Goal: Task Accomplishment & Management: Manage account settings

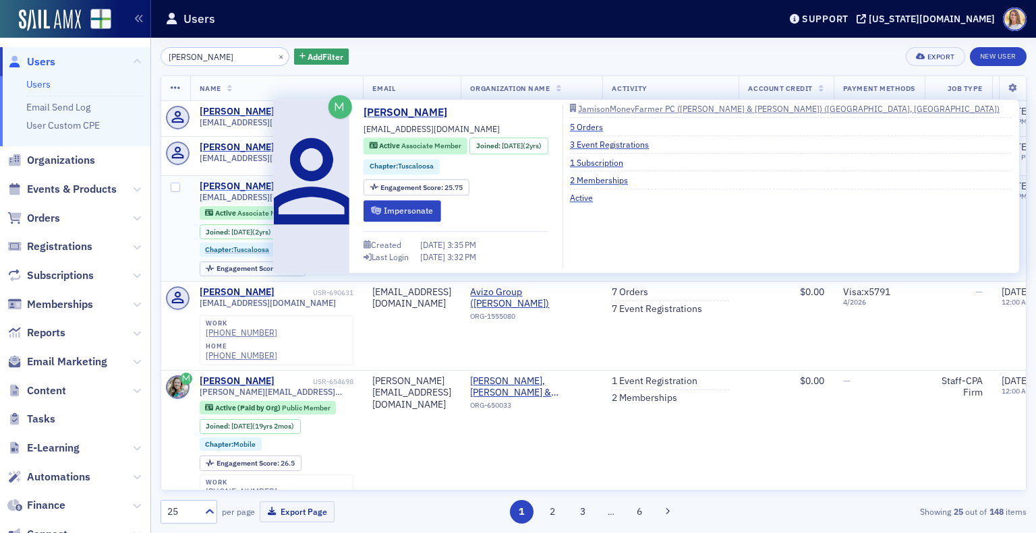
type input "[PERSON_NAME]"
click at [227, 181] on div "[PERSON_NAME]" at bounding box center [237, 187] width 75 height 12
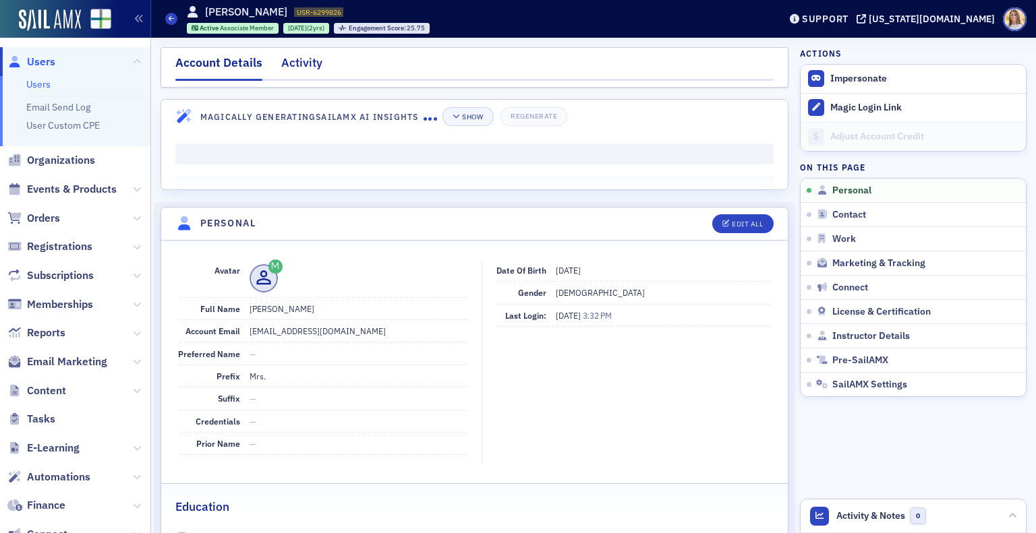
click at [300, 61] on div "Activity" at bounding box center [301, 66] width 41 height 25
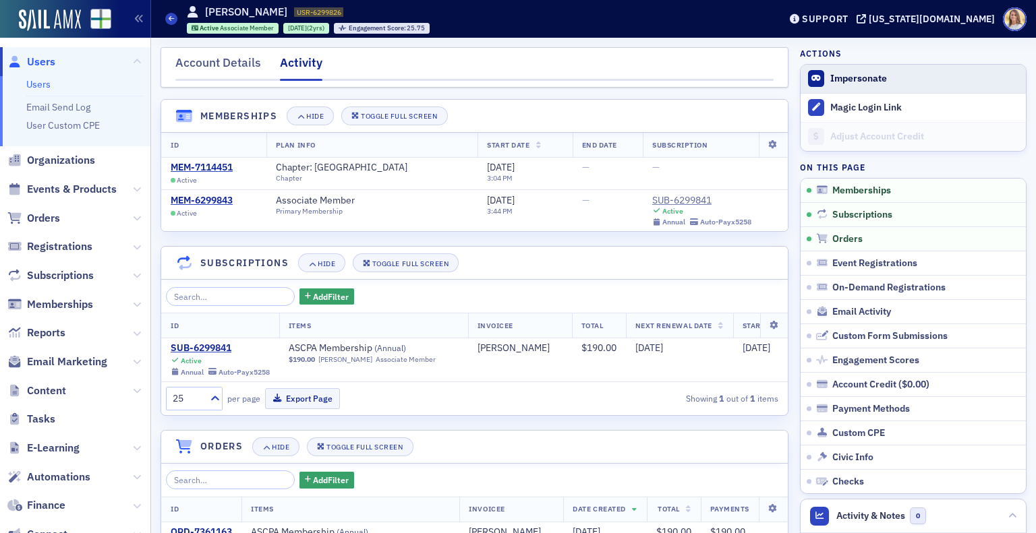
click at [831, 85] on span "Impersonate" at bounding box center [912, 79] width 225 height 28
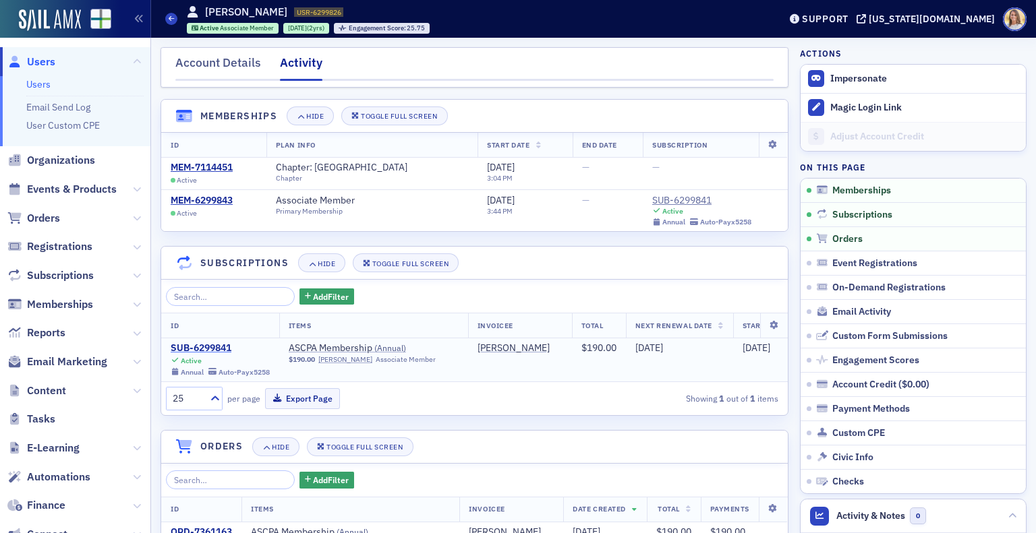
click at [210, 347] on div "SUB-6299841" at bounding box center [220, 349] width 99 height 12
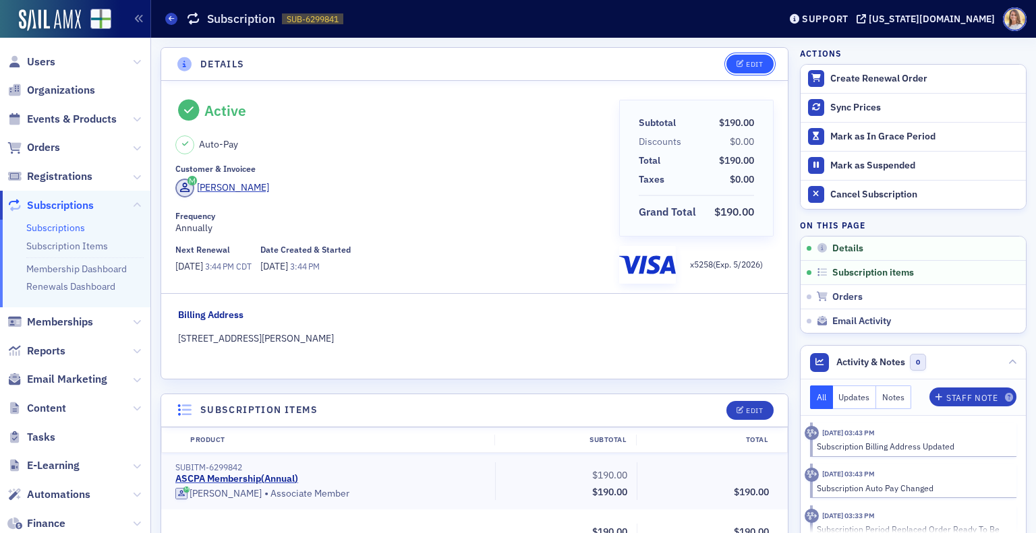
click at [736, 66] on icon "button" at bounding box center [740, 64] width 8 height 7
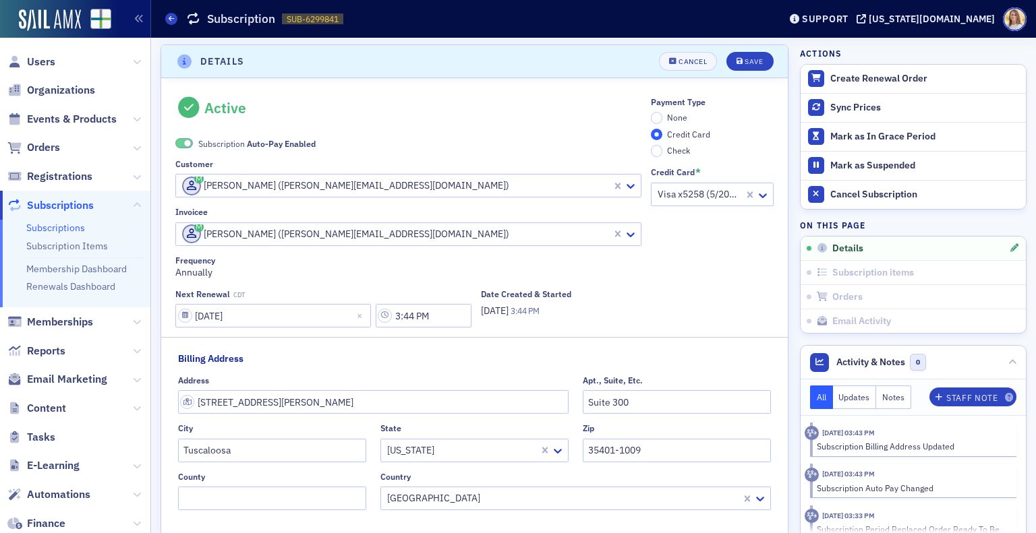
click at [187, 144] on span at bounding box center [187, 143] width 7 height 7
click at [651, 115] on input "None" at bounding box center [657, 118] width 12 height 12
click at [757, 64] on button "Save" at bounding box center [749, 61] width 47 height 19
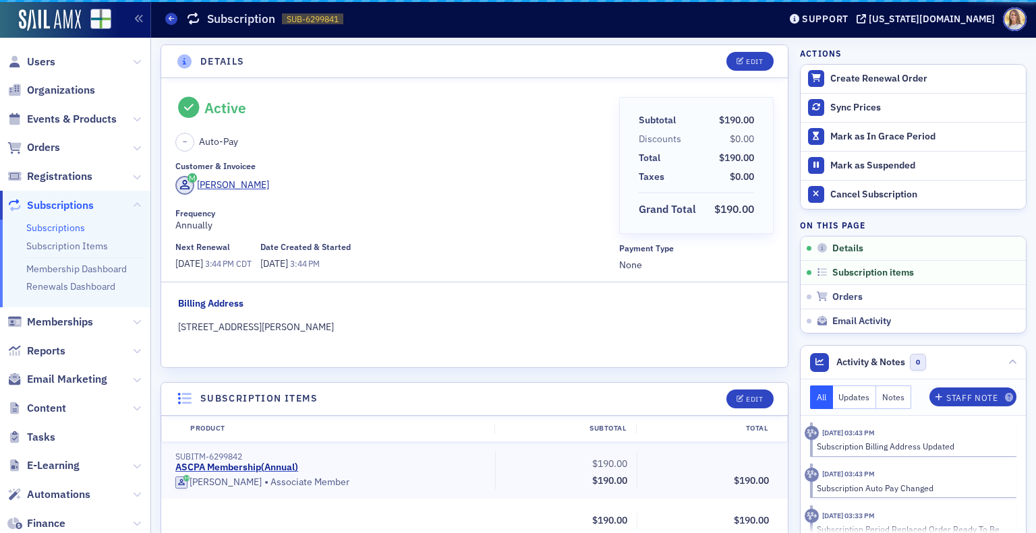
drag, startPoint x: 326, startPoint y: 145, endPoint x: 288, endPoint y: 125, distance: 42.8
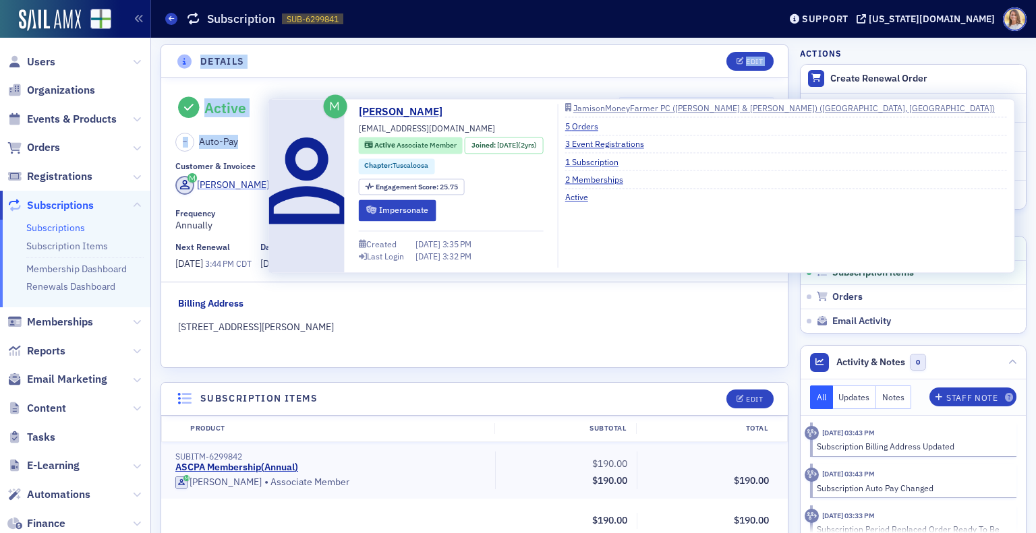
click at [213, 184] on div "[PERSON_NAME]" at bounding box center [233, 185] width 72 height 14
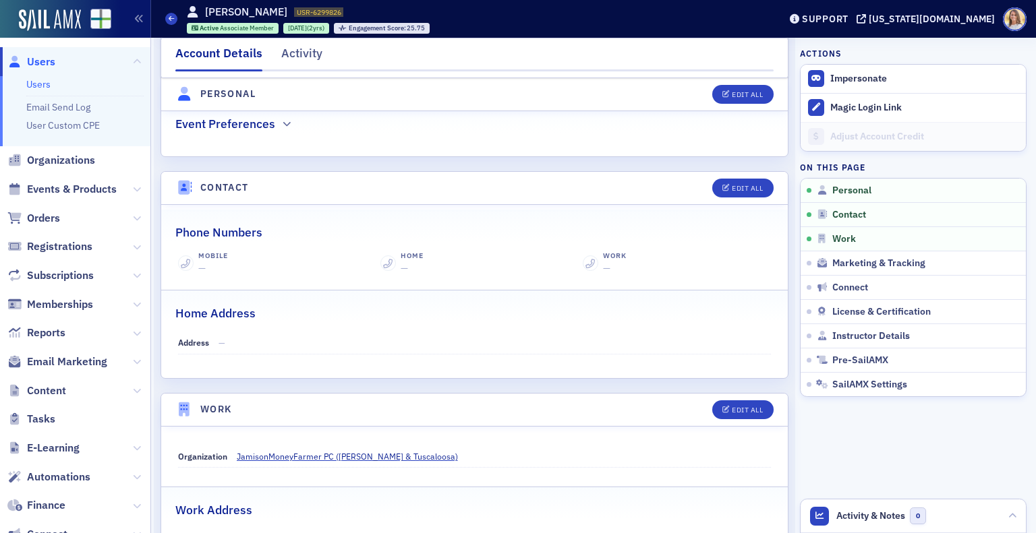
scroll to position [468, 0]
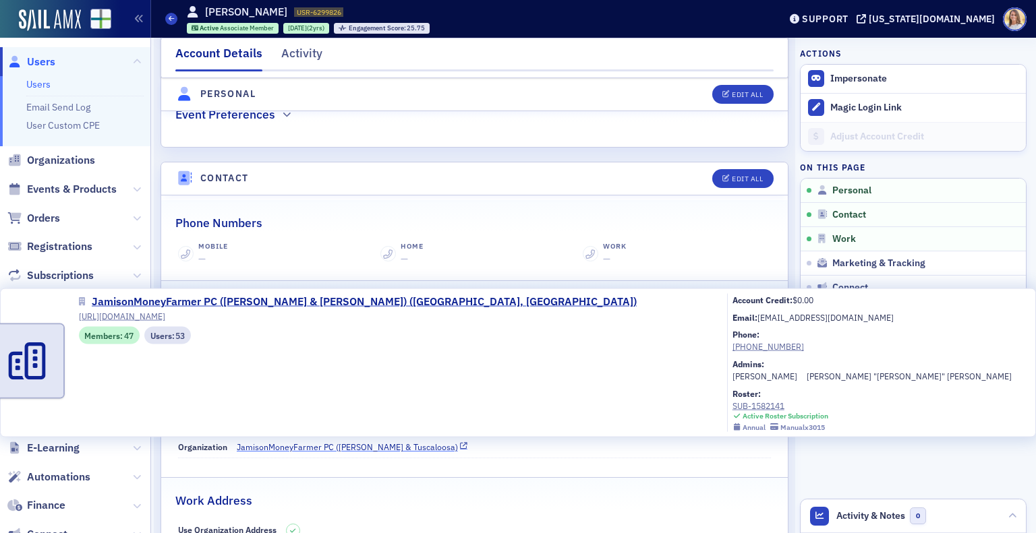
click at [271, 441] on span "JamisonMoneyFarmer PC ([PERSON_NAME] & Tuscaloosa)" at bounding box center [347, 447] width 221 height 12
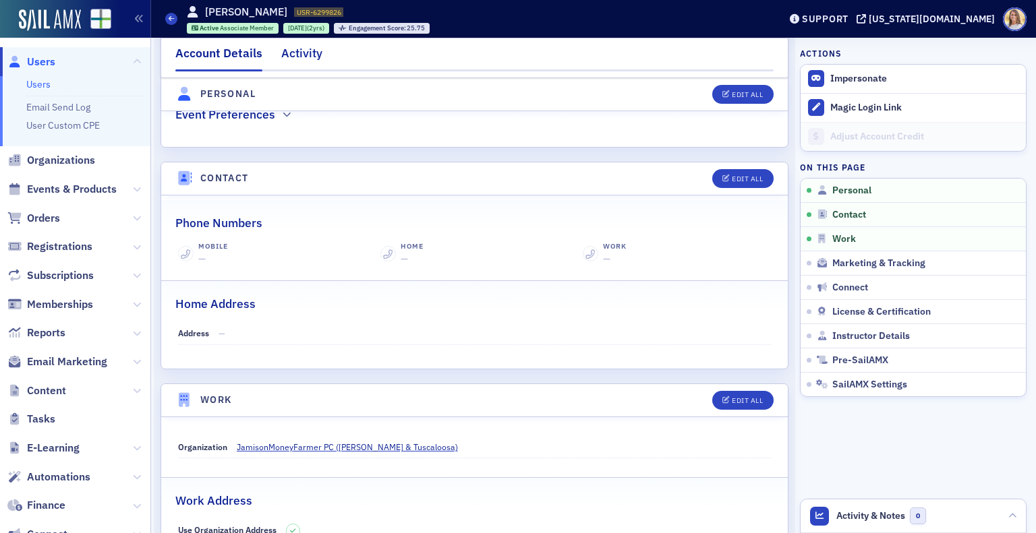
click at [289, 60] on div "Activity" at bounding box center [301, 57] width 41 height 25
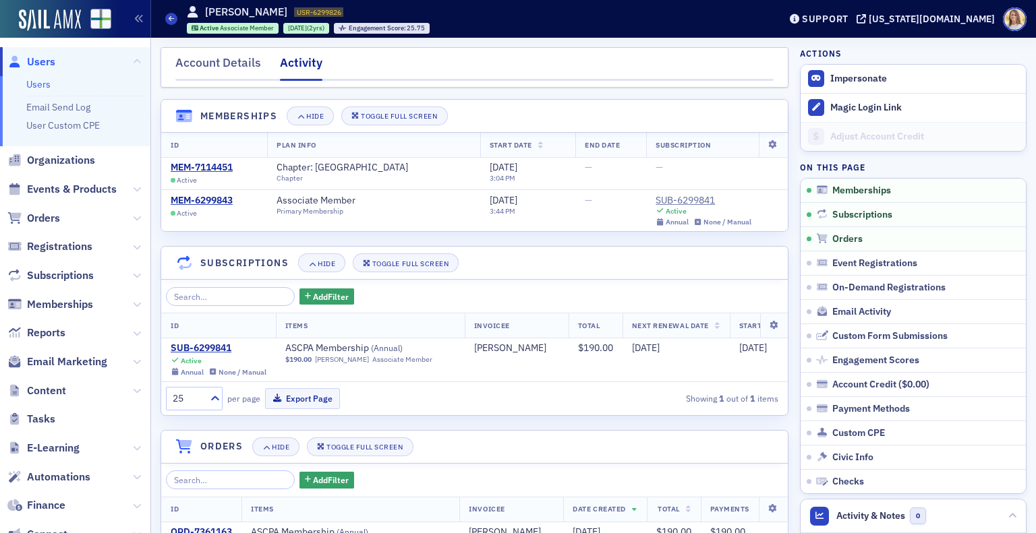
click at [51, 62] on span "Users" at bounding box center [41, 62] width 28 height 15
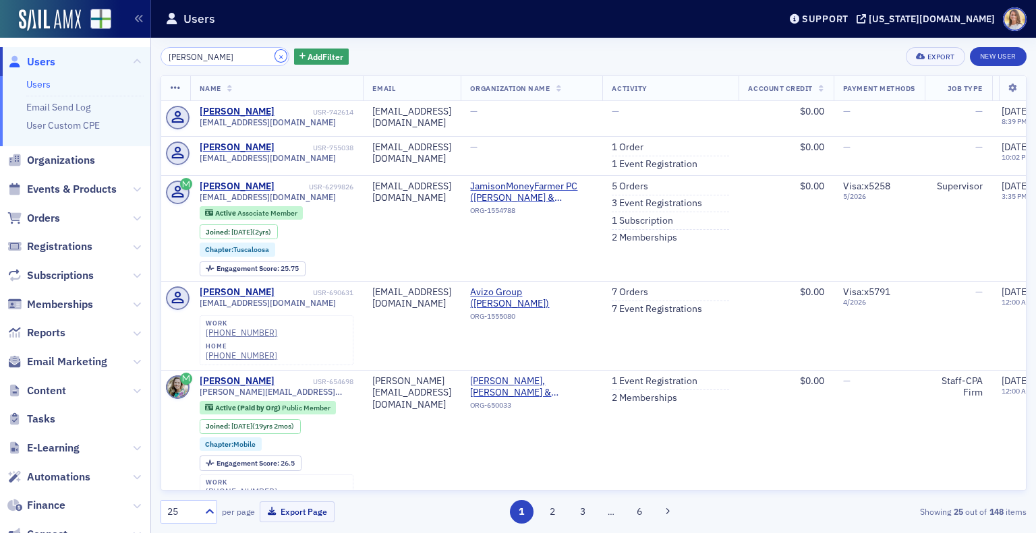
click at [275, 55] on button "×" at bounding box center [281, 56] width 12 height 12
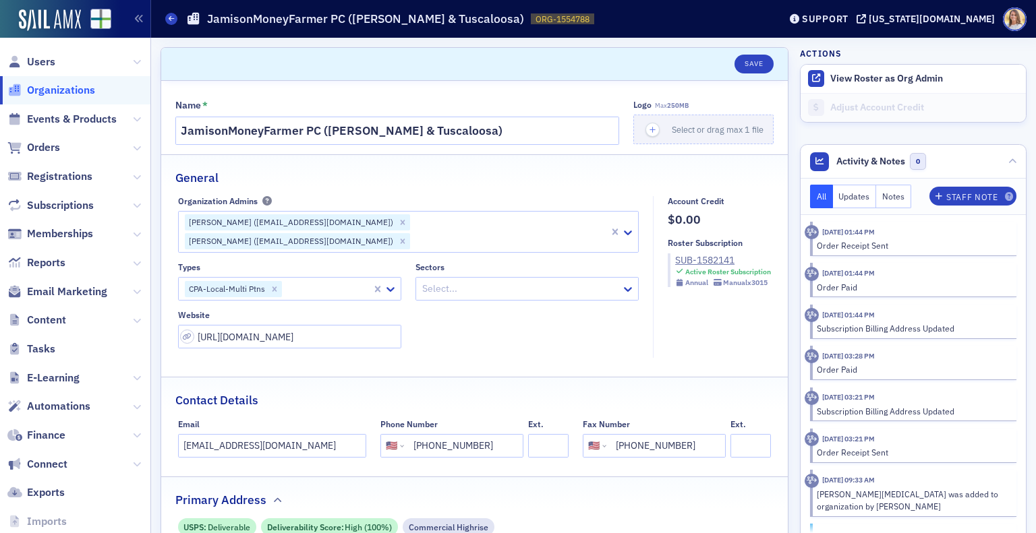
select select "US"
click at [899, 86] on span "View Roster as Org Admin" at bounding box center [912, 79] width 225 height 28
click at [906, 73] on button "View Roster as Org Admin" at bounding box center [886, 79] width 113 height 12
